Goal: Check status: Check status

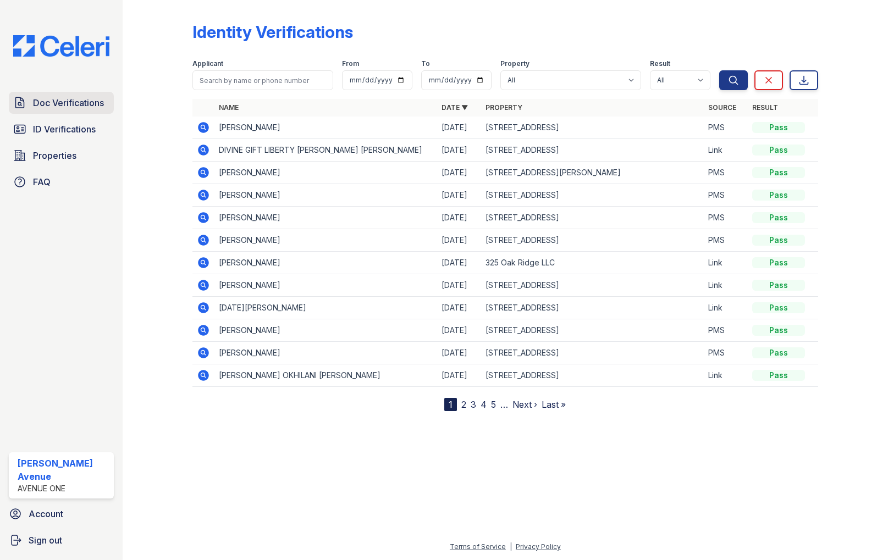
click at [93, 104] on span "Doc Verifications" at bounding box center [68, 102] width 71 height 13
click at [238, 79] on input "search" at bounding box center [262, 80] width 141 height 20
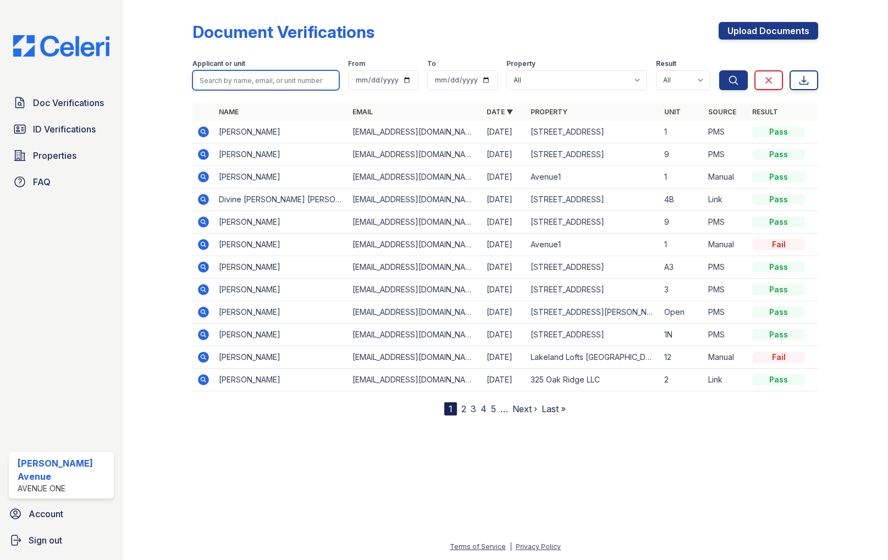
click at [237, 79] on input "search" at bounding box center [265, 80] width 147 height 20
type input "A"
type input "Abigail"
click at [719, 70] on button "Search" at bounding box center [733, 80] width 29 height 20
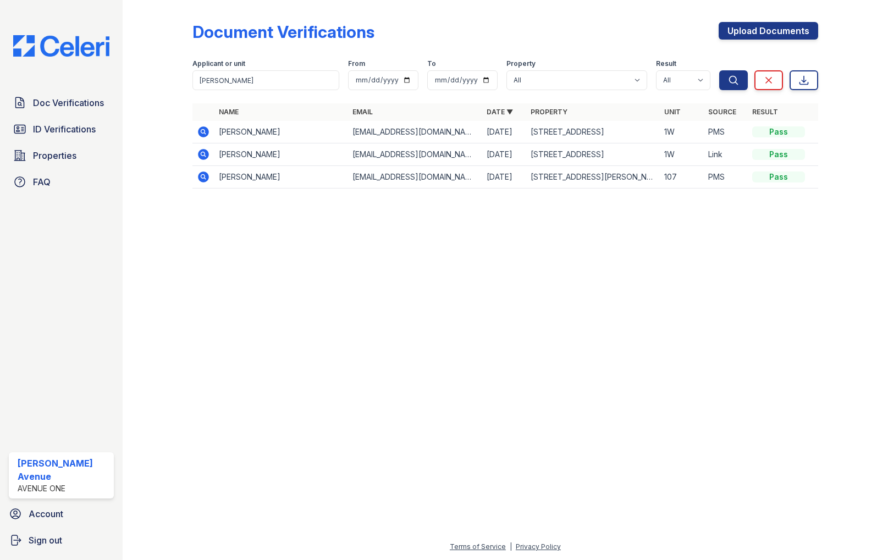
click at [202, 131] on icon at bounding box center [202, 131] width 3 height 3
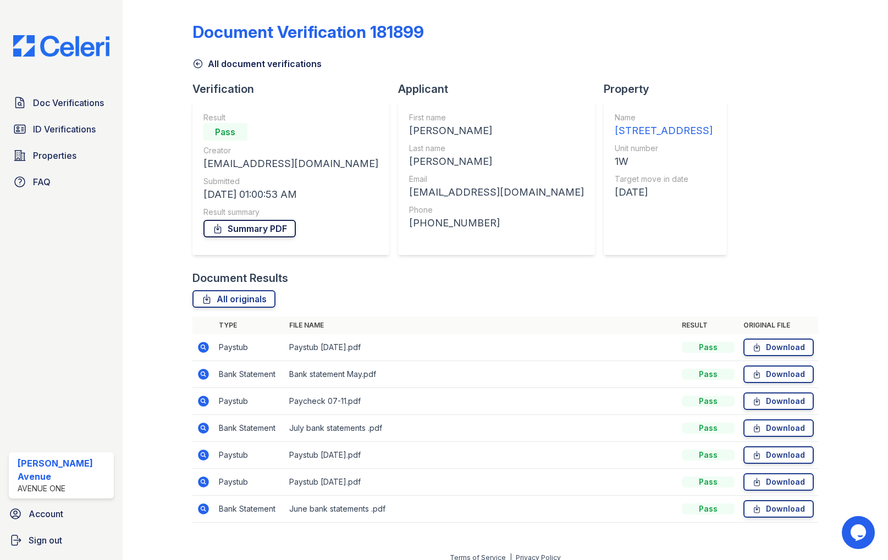
click at [261, 228] on link "Summary PDF" at bounding box center [249, 229] width 92 height 18
click at [253, 299] on link "All originals" at bounding box center [233, 299] width 83 height 18
click at [71, 132] on span "ID Verifications" at bounding box center [64, 129] width 63 height 13
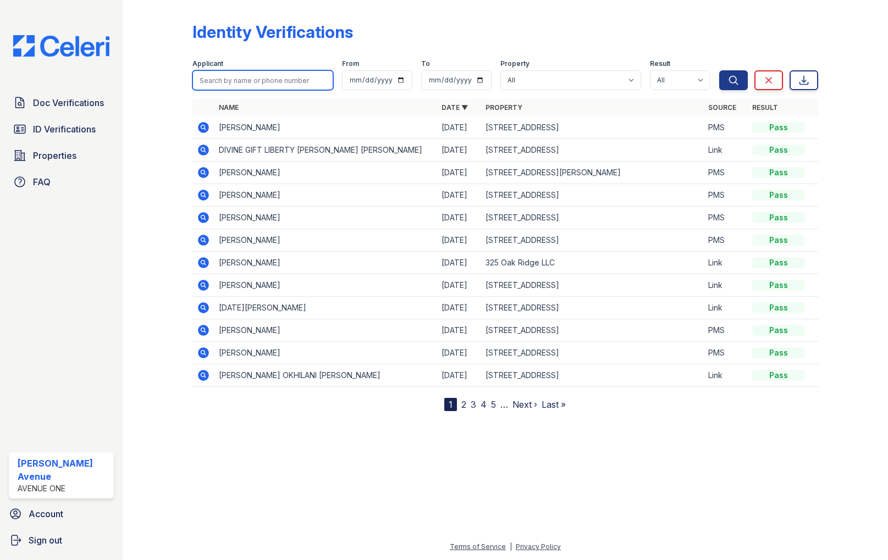
click at [295, 83] on input "search" at bounding box center [262, 80] width 141 height 20
type input "Abigail"
click at [719, 70] on button "Search" at bounding box center [733, 80] width 29 height 20
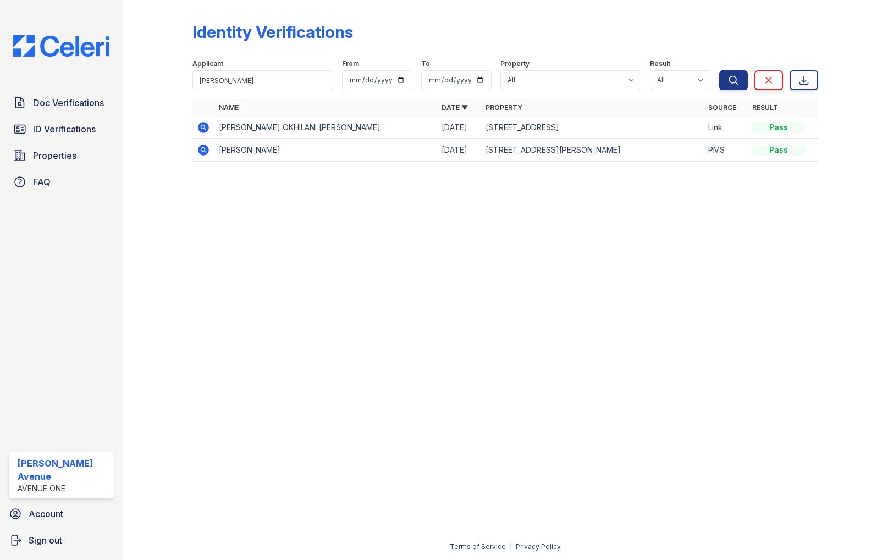
click at [203, 126] on icon at bounding box center [203, 127] width 13 height 13
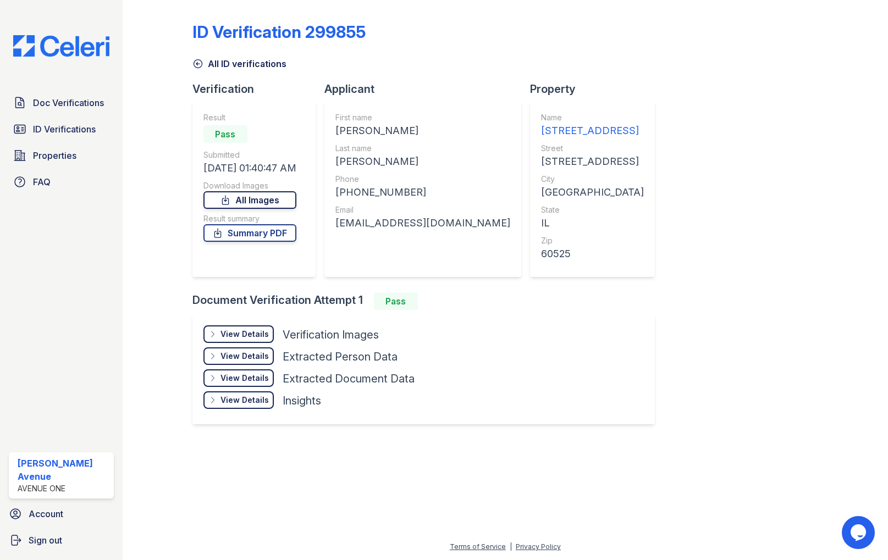
click at [281, 191] on link "All Images" at bounding box center [249, 200] width 93 height 18
click at [253, 230] on link "Summary PDF" at bounding box center [249, 233] width 93 height 18
click at [63, 107] on span "Doc Verifications" at bounding box center [68, 102] width 71 height 13
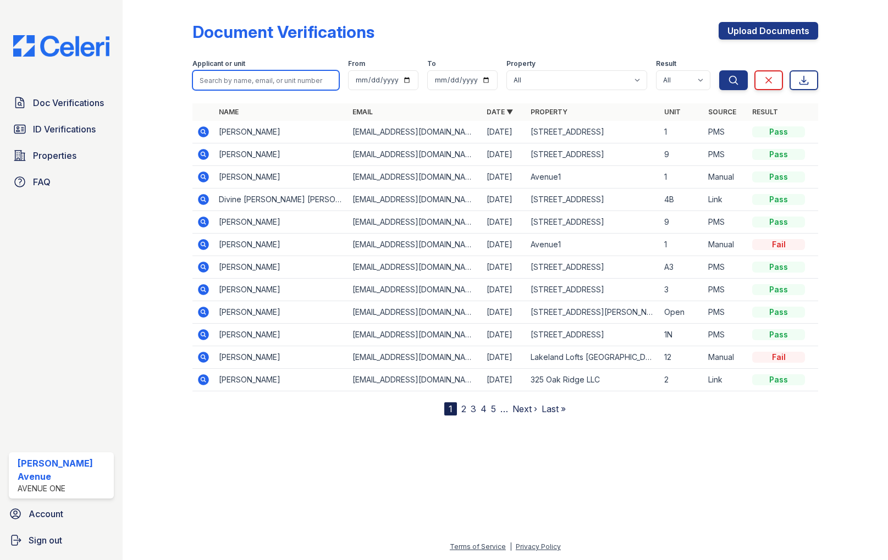
click at [252, 82] on input "search" at bounding box center [265, 80] width 147 height 20
type input "[PERSON_NAME]"
click at [719, 70] on button "Search" at bounding box center [733, 80] width 29 height 20
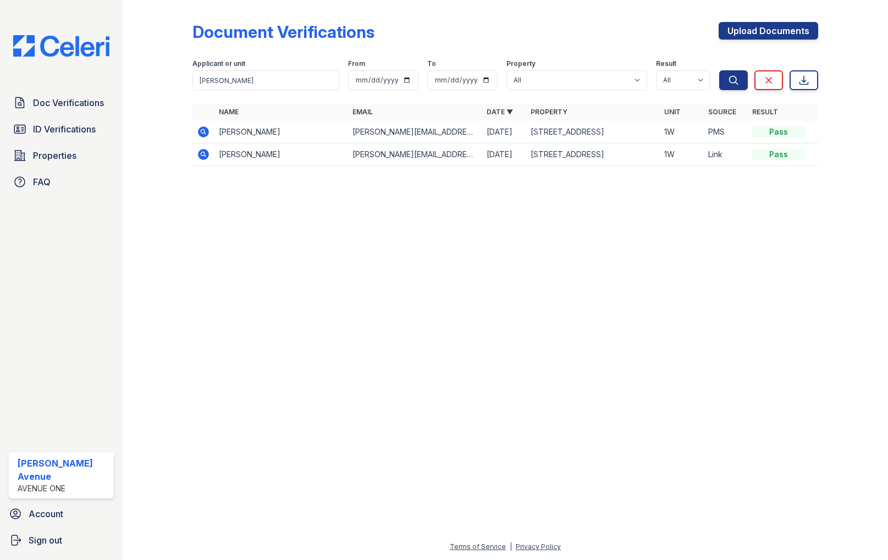
click at [202, 158] on icon at bounding box center [203, 154] width 11 height 11
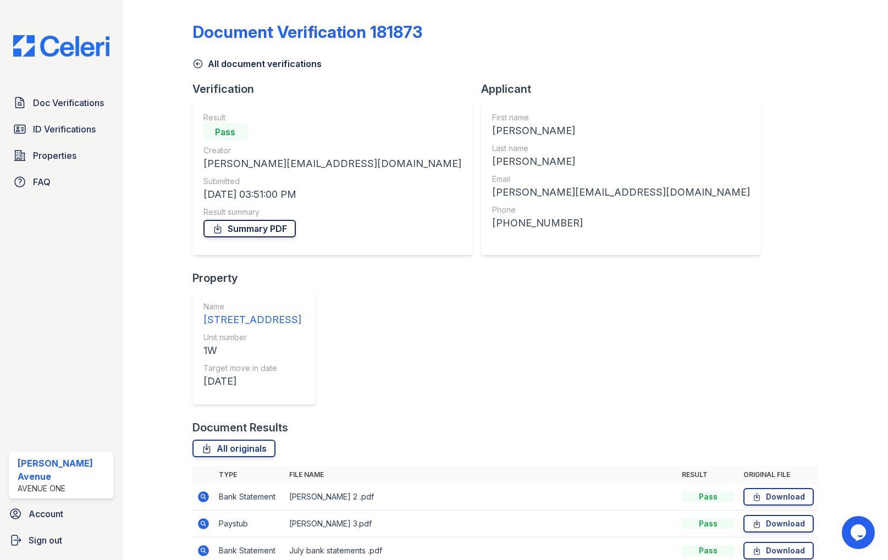
click at [238, 227] on link "Summary PDF" at bounding box center [249, 229] width 92 height 18
click at [233, 440] on link "All originals" at bounding box center [233, 449] width 83 height 18
click at [74, 106] on span "Doc Verifications" at bounding box center [68, 102] width 71 height 13
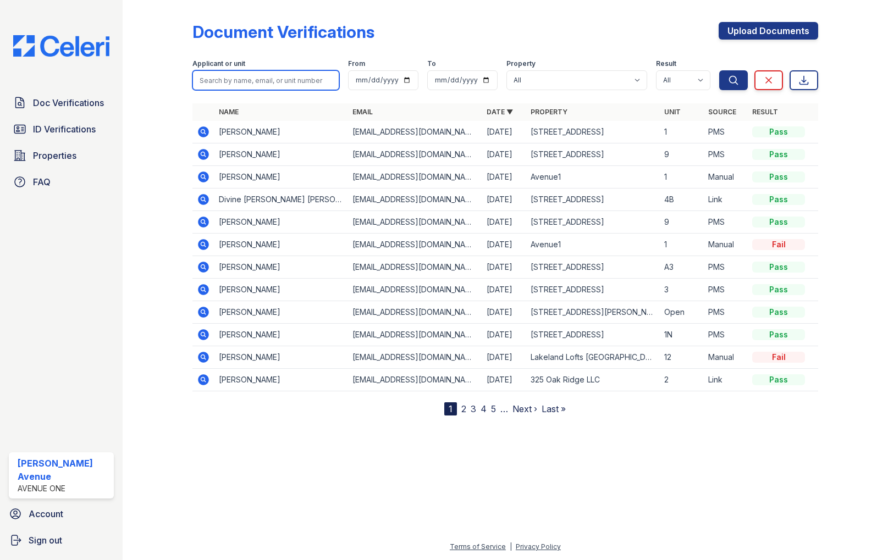
click at [230, 74] on input "search" at bounding box center [265, 80] width 147 height 20
type input "Jerem"
click at [719, 70] on button "Search" at bounding box center [733, 80] width 29 height 20
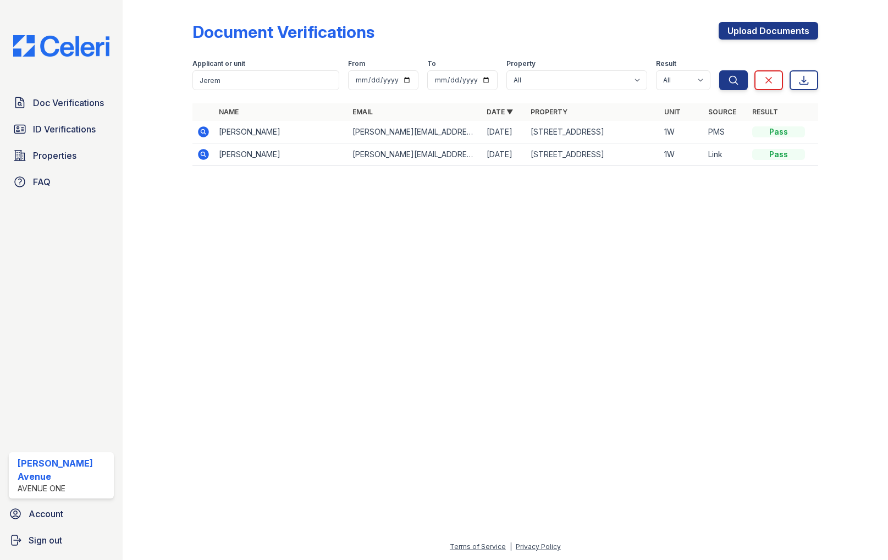
click at [203, 156] on icon at bounding box center [203, 154] width 11 height 11
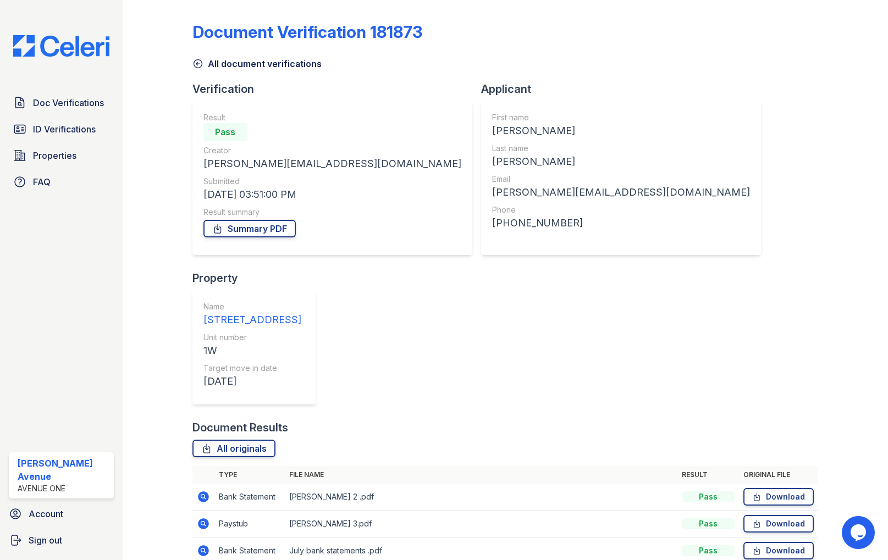
click at [199, 63] on icon at bounding box center [197, 63] width 11 height 11
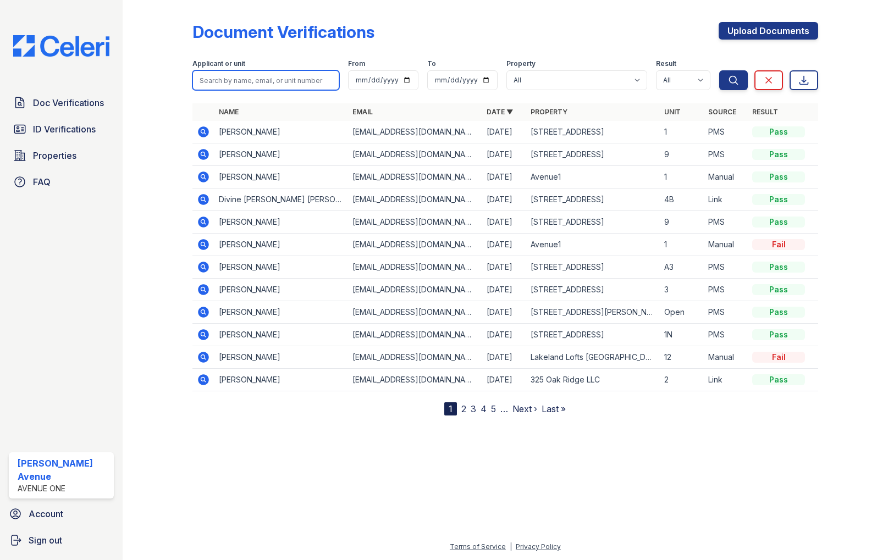
click at [240, 79] on input "search" at bounding box center [265, 80] width 147 height 20
type input "[PERSON_NAME]"
click at [719, 70] on button "Search" at bounding box center [733, 80] width 29 height 20
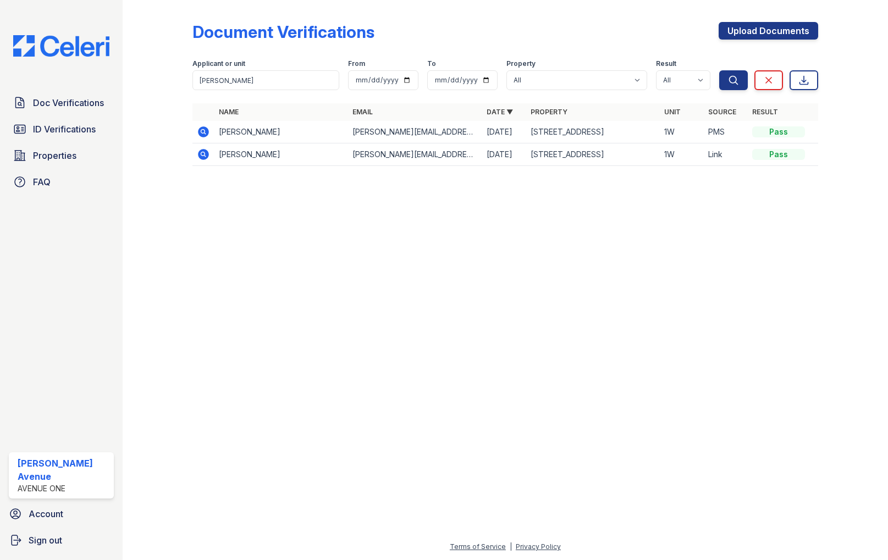
click at [204, 134] on icon at bounding box center [203, 131] width 11 height 11
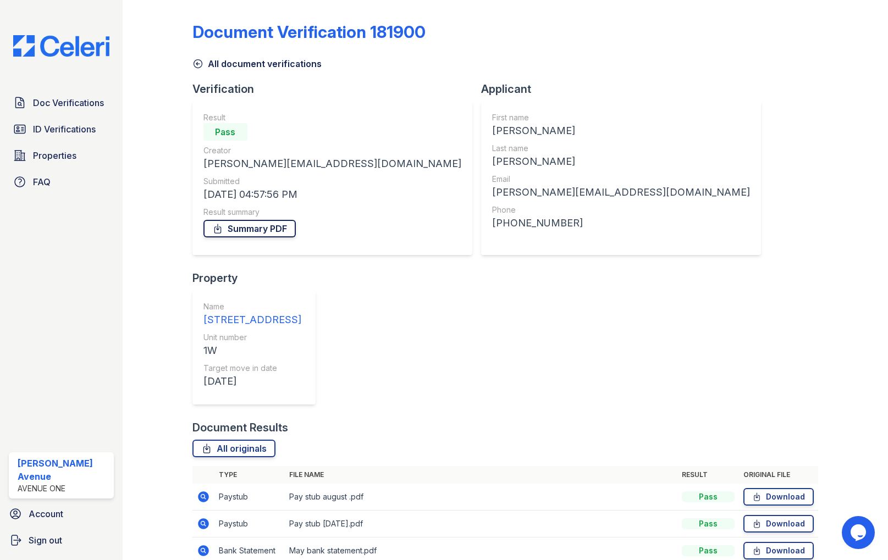
click at [262, 231] on link "Summary PDF" at bounding box center [249, 229] width 92 height 18
click at [216, 440] on link "All originals" at bounding box center [233, 449] width 83 height 18
click at [87, 133] on span "ID Verifications" at bounding box center [64, 129] width 63 height 13
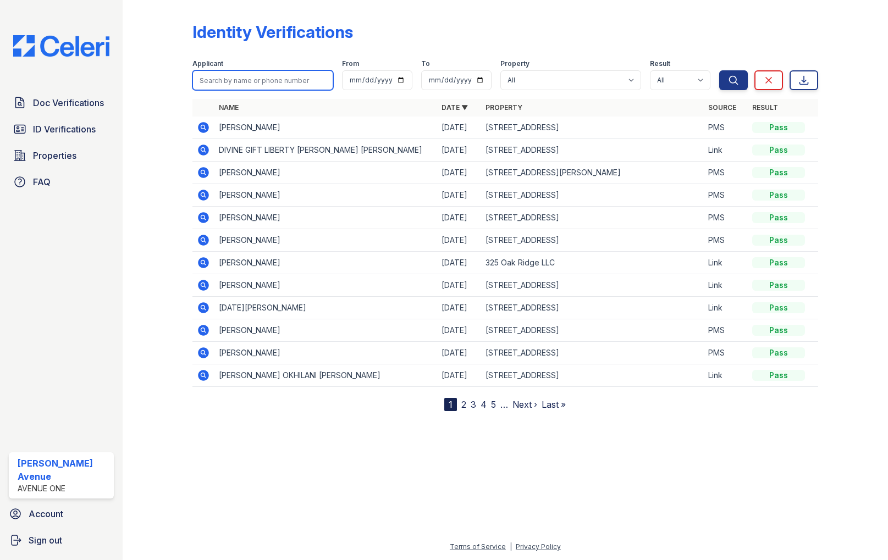
click at [220, 78] on input "search" at bounding box center [262, 80] width 141 height 20
type input "Jeremy"
click at [719, 70] on button "Search" at bounding box center [733, 80] width 29 height 20
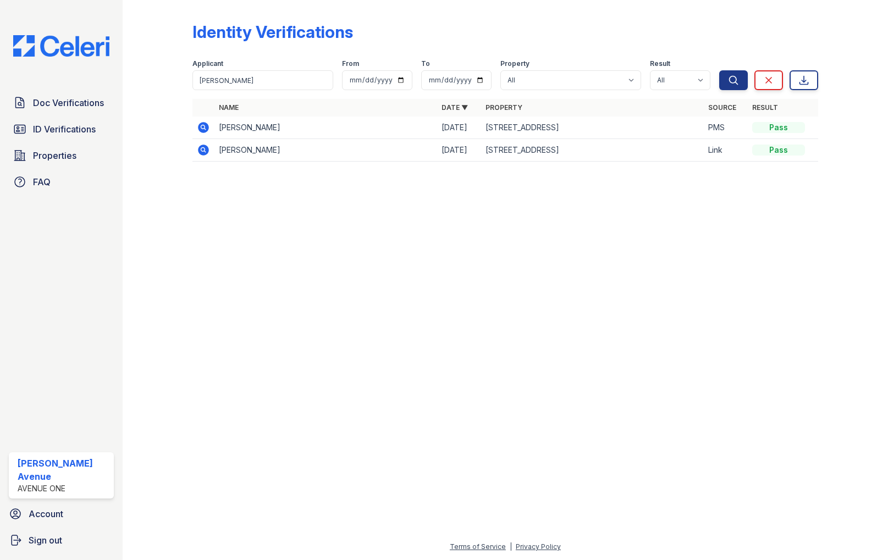
click at [201, 126] on icon at bounding box center [202, 126] width 3 height 3
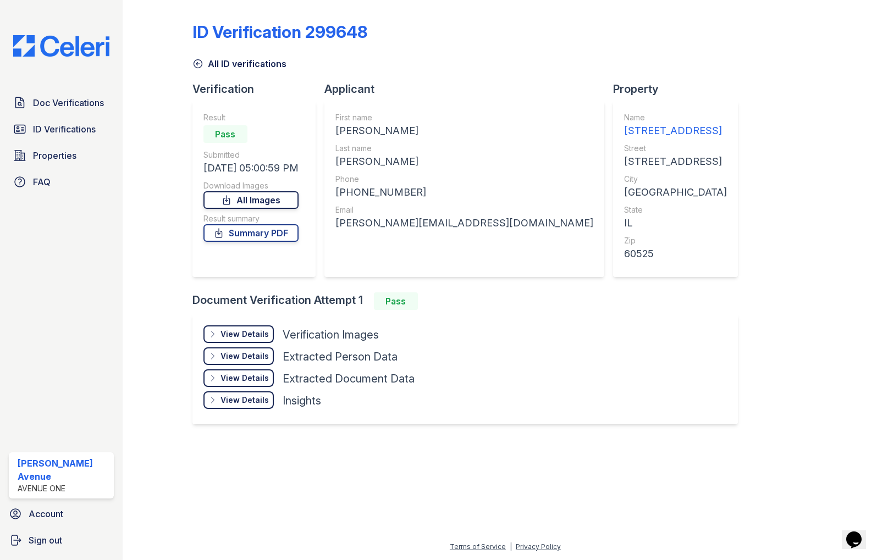
click at [278, 201] on link "All Images" at bounding box center [250, 200] width 95 height 18
click at [278, 202] on link "All Images" at bounding box center [250, 200] width 95 height 18
click at [271, 238] on link "Summary PDF" at bounding box center [250, 233] width 95 height 18
click at [79, 107] on span "Doc Verifications" at bounding box center [68, 102] width 71 height 13
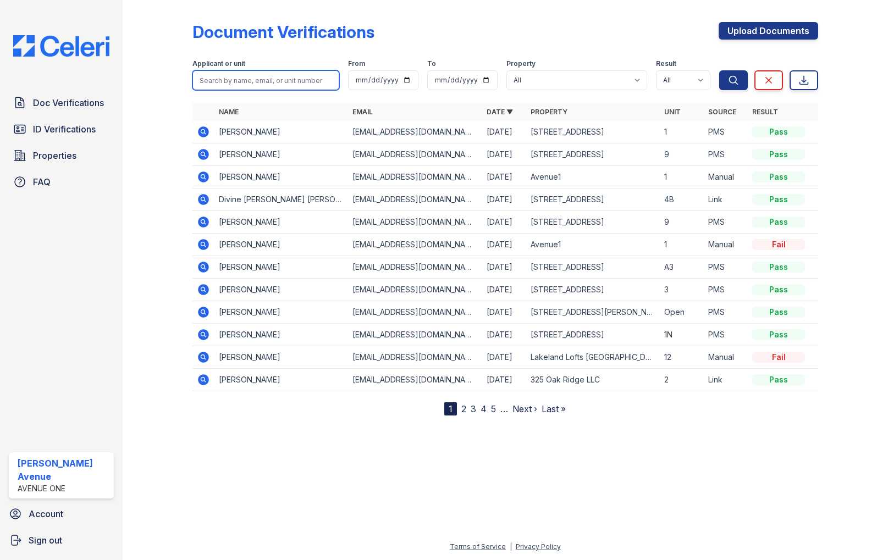
click at [249, 79] on input "search" at bounding box center [265, 80] width 147 height 20
type input "[PERSON_NAME]"
click at [719, 70] on button "Search" at bounding box center [733, 80] width 29 height 20
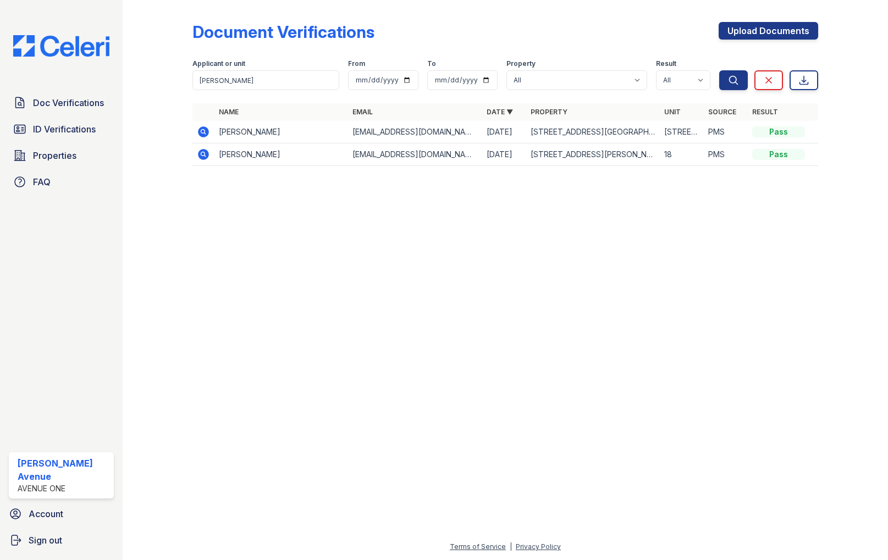
click at [202, 133] on icon at bounding box center [203, 131] width 13 height 13
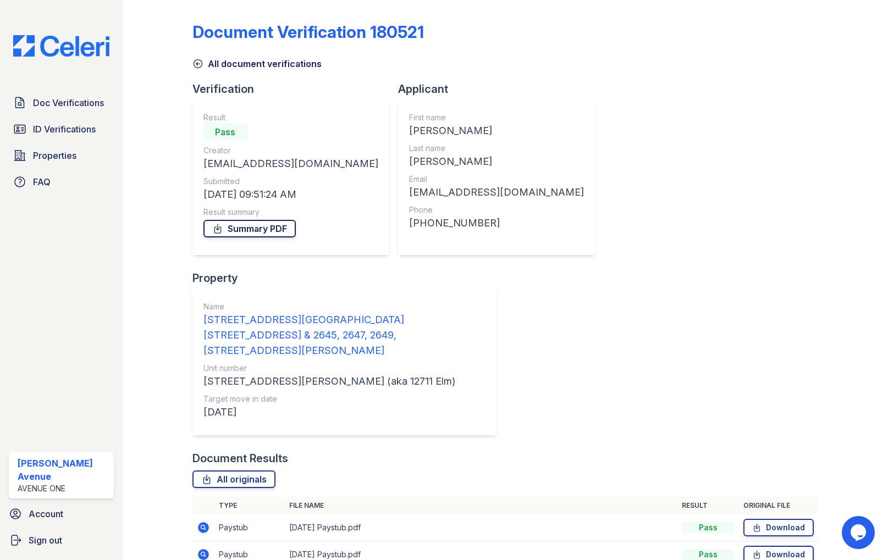
click at [256, 230] on link "Summary PDF" at bounding box center [249, 229] width 92 height 18
click at [236, 471] on link "All originals" at bounding box center [233, 480] width 83 height 18
click at [67, 128] on span "ID Verifications" at bounding box center [64, 129] width 63 height 13
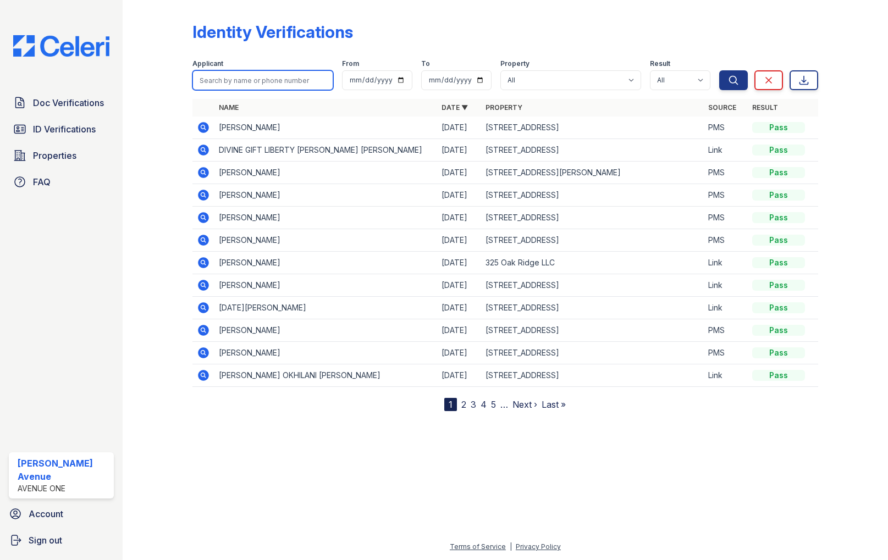
click at [280, 80] on input "search" at bounding box center [262, 80] width 141 height 20
type input "[PERSON_NAME]"
click at [719, 70] on button "Search" at bounding box center [733, 80] width 29 height 20
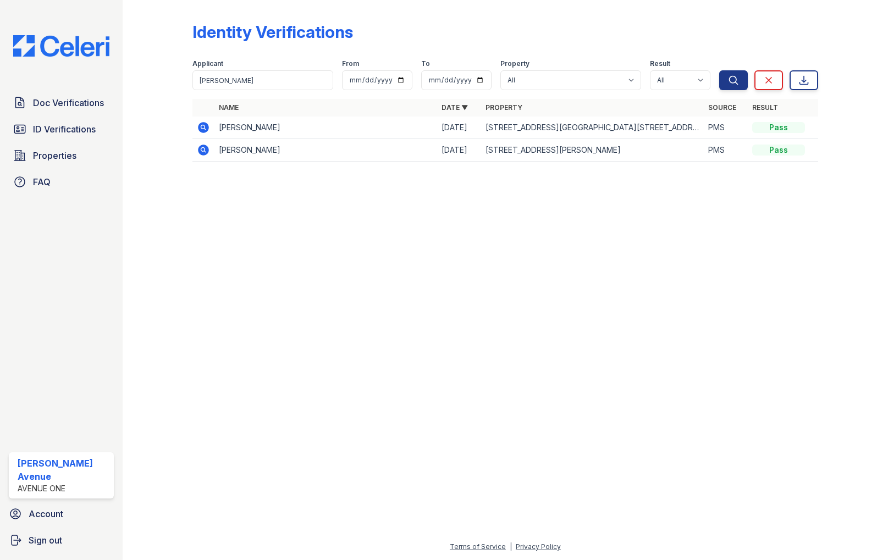
click at [203, 128] on icon at bounding box center [203, 127] width 13 height 13
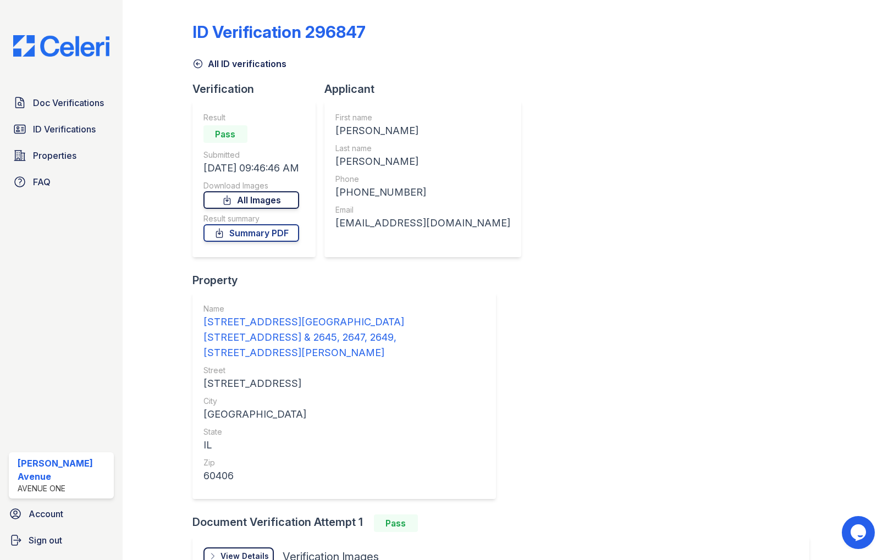
click at [263, 201] on link "All Images" at bounding box center [251, 200] width 96 height 18
click at [240, 235] on link "Summary PDF" at bounding box center [251, 233] width 96 height 18
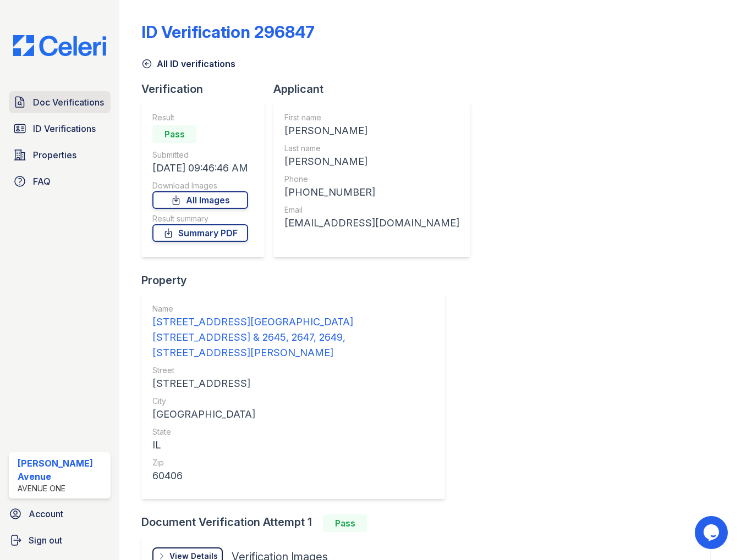
click at [51, 104] on span "Doc Verifications" at bounding box center [68, 102] width 71 height 13
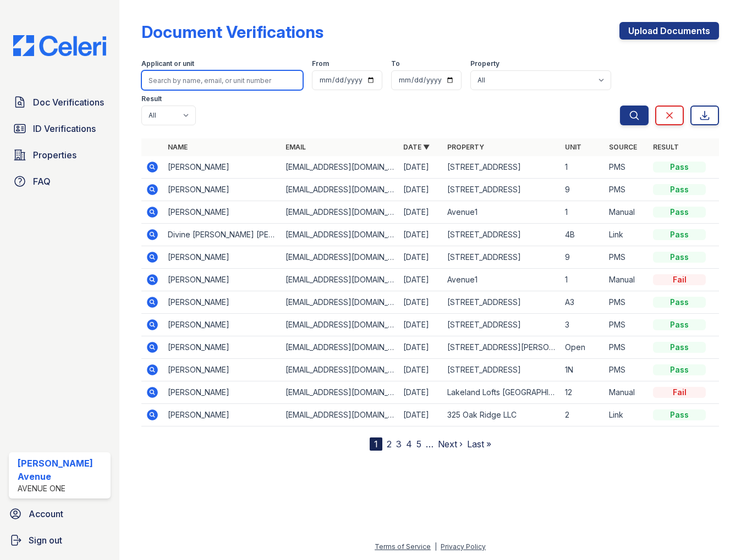
click at [209, 80] on input "search" at bounding box center [222, 80] width 162 height 20
type input "[PERSON_NAME]"
click at [620, 106] on button "Search" at bounding box center [634, 116] width 29 height 20
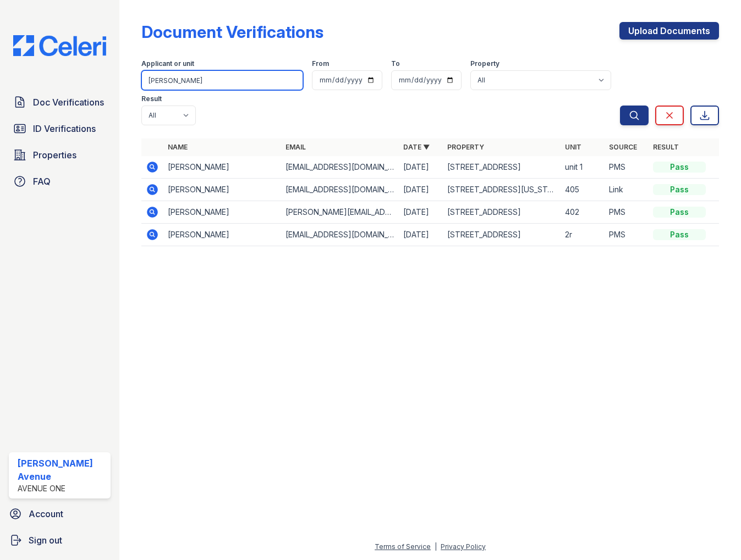
click at [198, 80] on input "[PERSON_NAME]" at bounding box center [222, 80] width 162 height 20
type input "MichaelJoe"
click at [620, 106] on button "Search" at bounding box center [634, 116] width 29 height 20
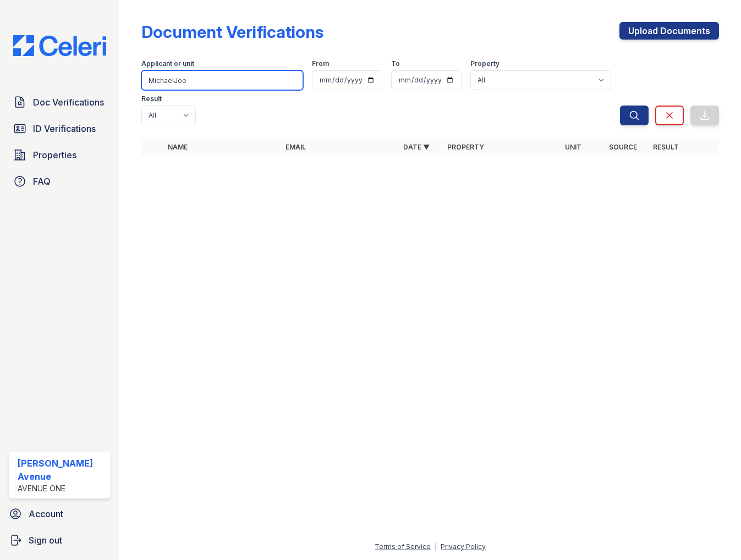
click at [231, 80] on input "MichaelJoe" at bounding box center [222, 80] width 162 height 20
click at [230, 80] on input "MichaelJoe" at bounding box center [222, 80] width 162 height 20
type input "[PERSON_NAME]"
click at [620, 106] on button "Search" at bounding box center [634, 116] width 29 height 20
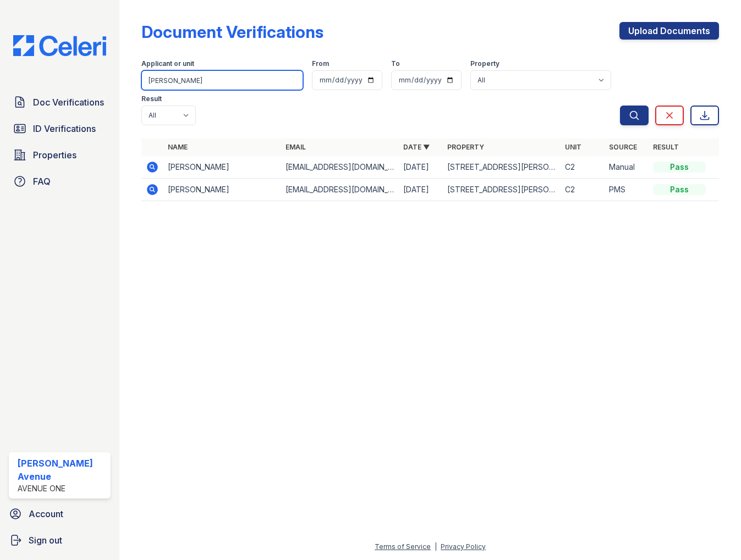
click at [191, 81] on input "[PERSON_NAME]" at bounding box center [222, 80] width 162 height 20
type input "[PERSON_NAME]"
click at [620, 106] on button "Search" at bounding box center [634, 116] width 29 height 20
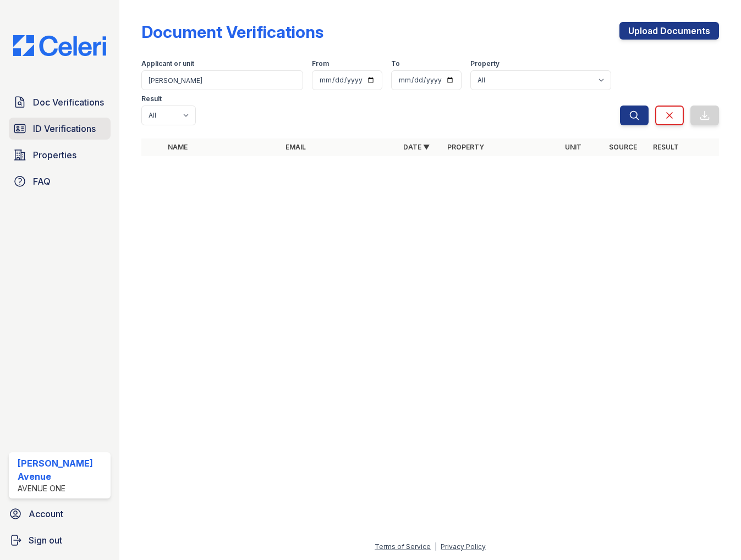
click at [49, 136] on link "ID Verifications" at bounding box center [60, 129] width 102 height 22
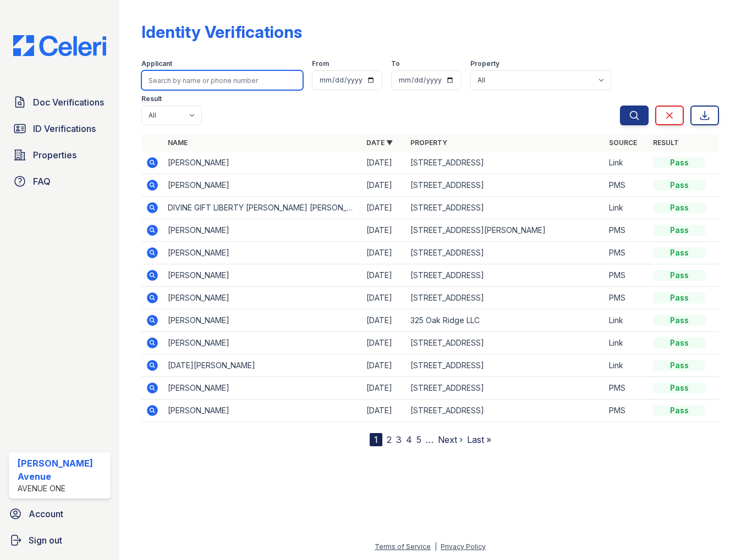
click at [189, 80] on input "search" at bounding box center [222, 80] width 162 height 20
type input "[PERSON_NAME]"
click at [620, 106] on button "Search" at bounding box center [634, 116] width 29 height 20
